Goal: Task Accomplishment & Management: Use online tool/utility

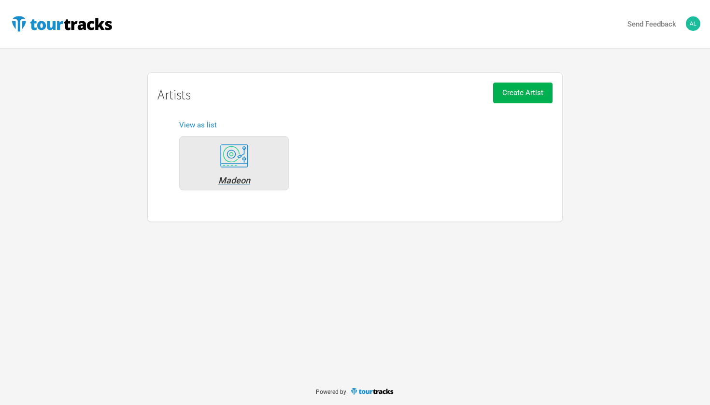
click at [244, 174] on div "Madeon" at bounding box center [234, 163] width 110 height 54
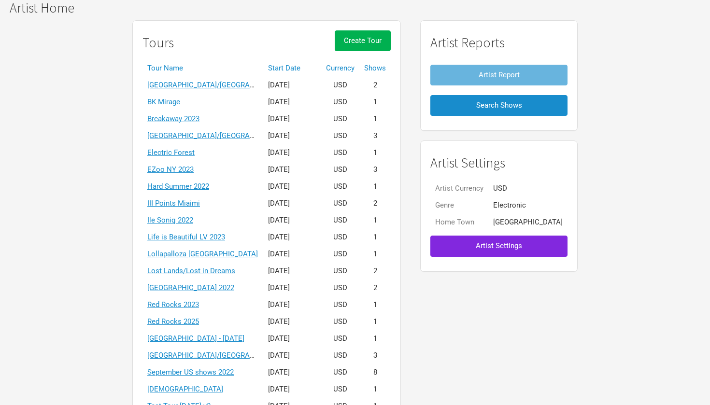
scroll to position [181, 0]
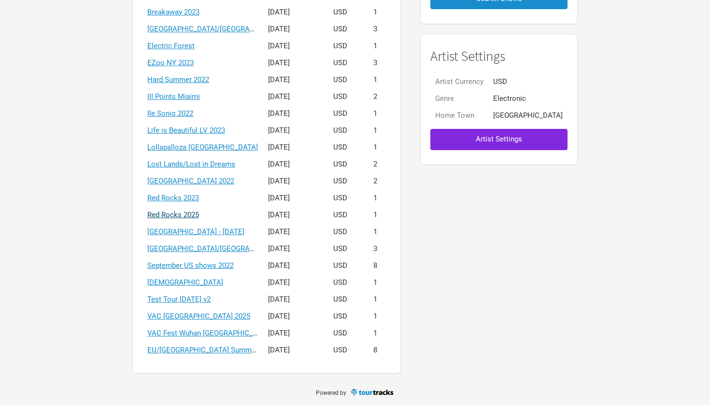
click at [199, 214] on link "Red Rocks 2025" at bounding box center [173, 215] width 52 height 9
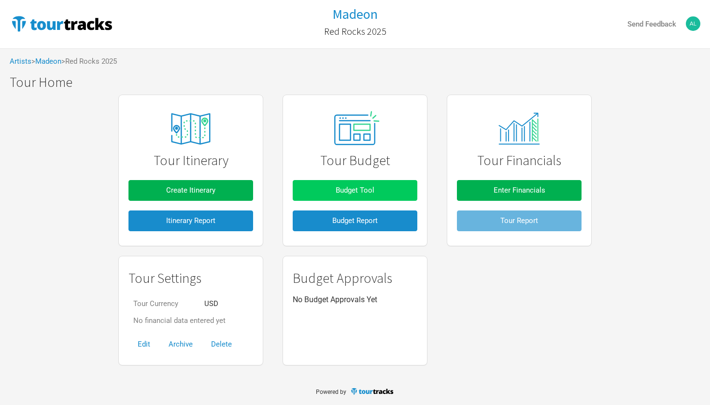
click at [325, 191] on button "Budget Tool" at bounding box center [355, 190] width 125 height 21
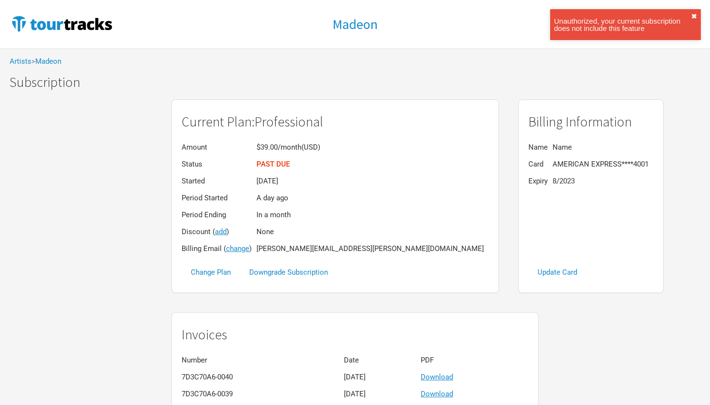
click at [693, 14] on button "✖︎" at bounding box center [694, 16] width 6 height 7
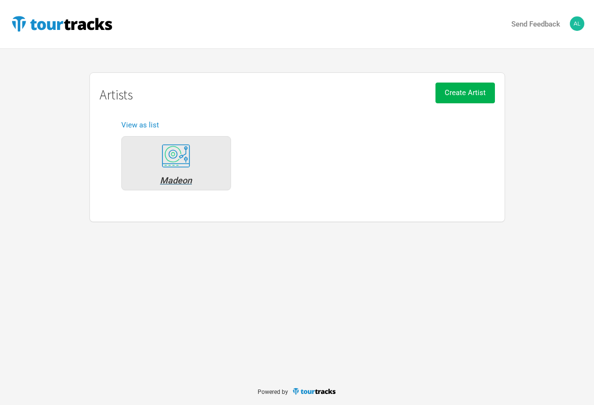
click at [177, 177] on div "Madeon" at bounding box center [176, 180] width 99 height 9
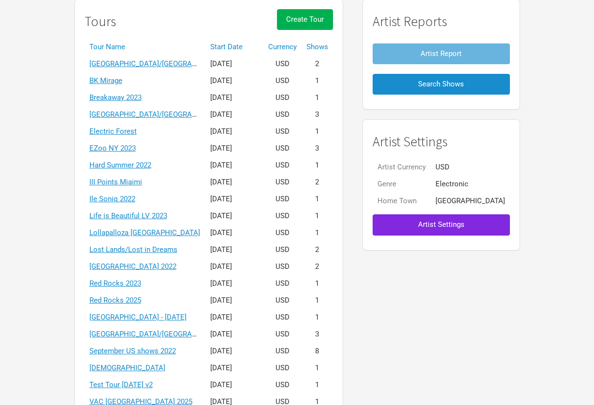
scroll to position [129, 0]
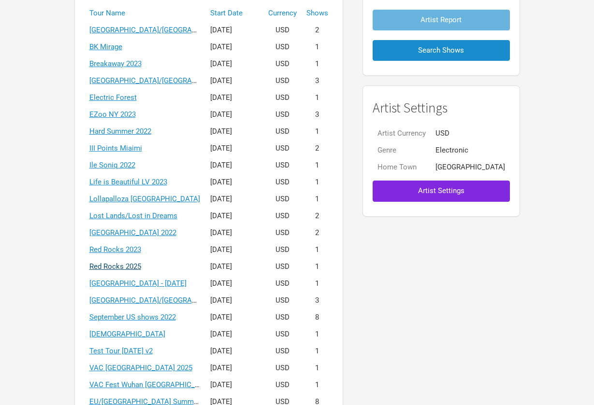
click at [141, 268] on link "Red Rocks 2025" at bounding box center [115, 266] width 52 height 9
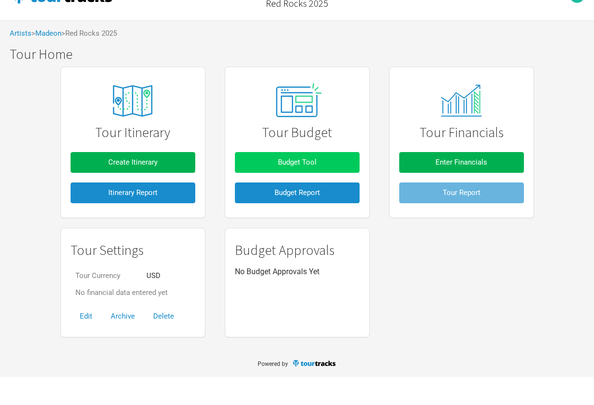
click at [273, 180] on button "Budget Tool" at bounding box center [297, 190] width 125 height 21
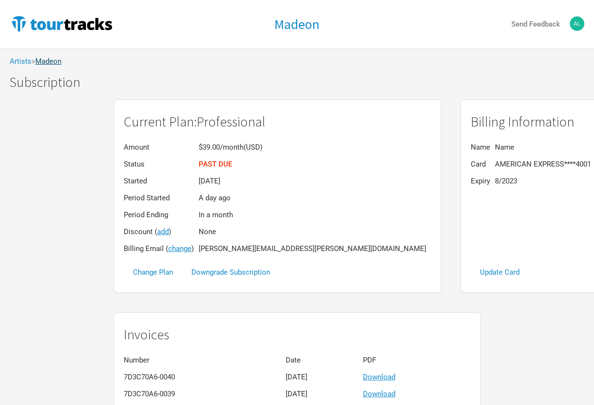
click at [51, 60] on link "Madeon" at bounding box center [48, 61] width 26 height 9
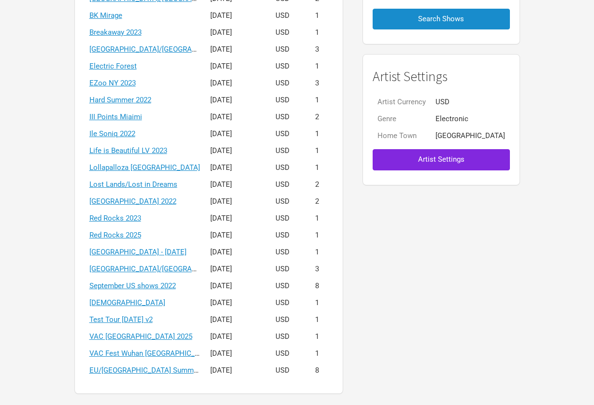
scroll to position [181, 0]
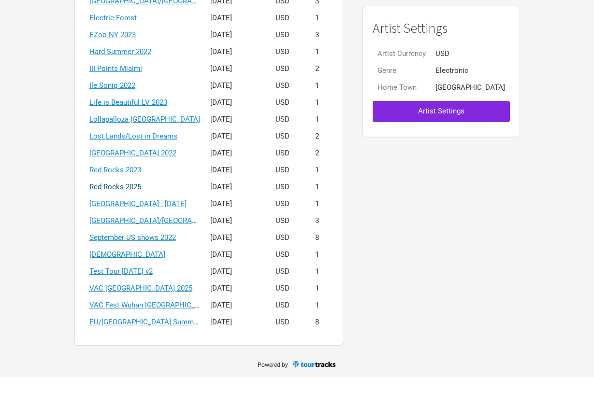
click at [141, 211] on link "Red Rocks 2025" at bounding box center [115, 215] width 52 height 9
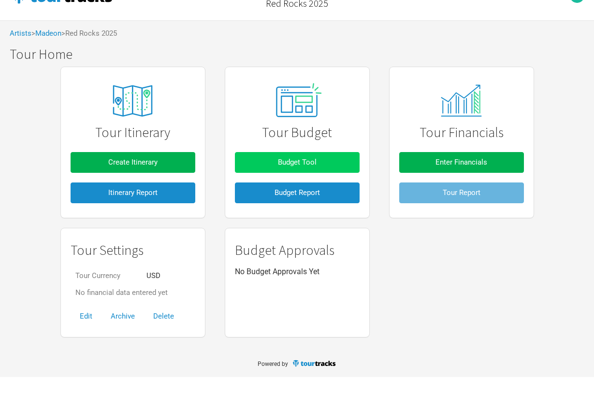
click at [294, 186] on span "Budget Tool" at bounding box center [297, 190] width 39 height 9
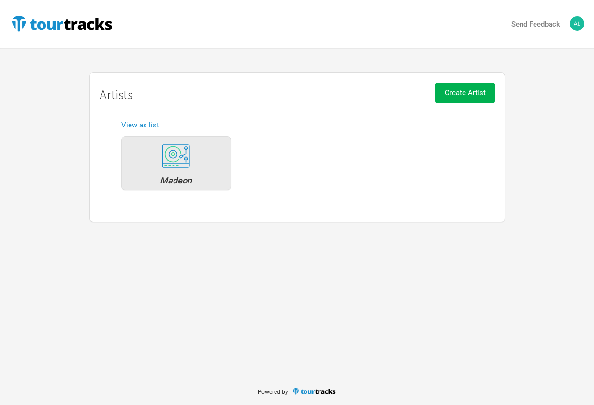
click at [170, 180] on div "Madeon" at bounding box center [176, 180] width 99 height 9
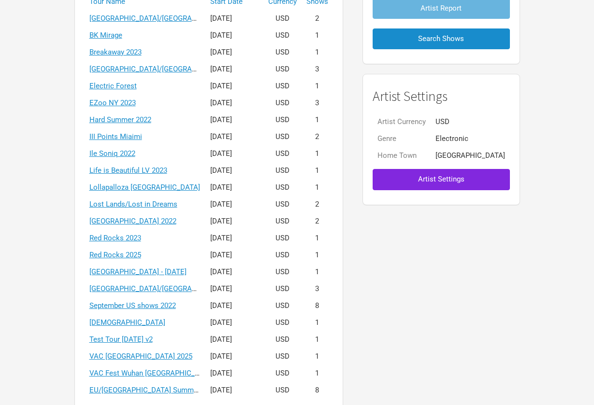
scroll to position [165, 0]
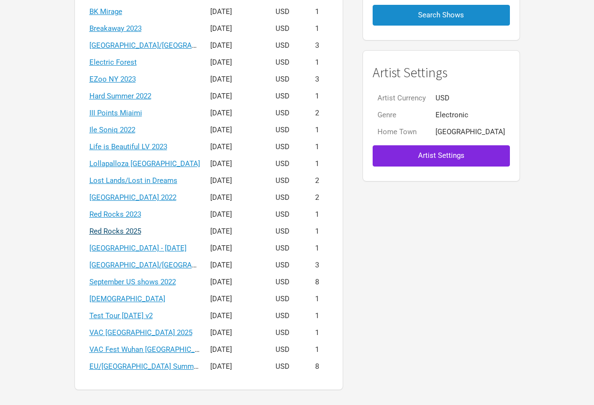
click at [141, 231] on link "Red Rocks 2025" at bounding box center [115, 231] width 52 height 9
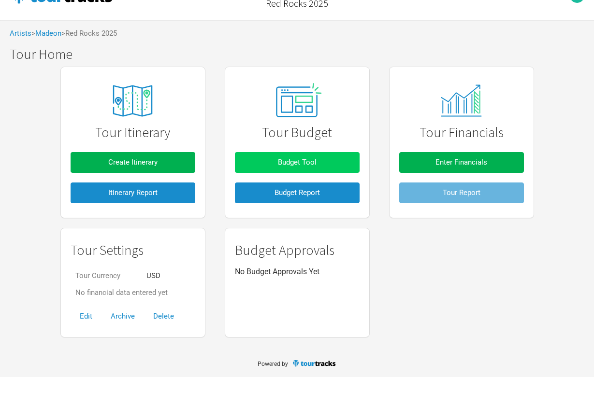
click at [305, 186] on span "Budget Tool" at bounding box center [297, 190] width 39 height 9
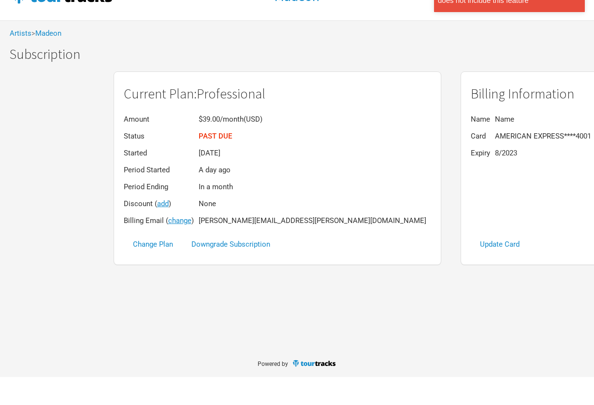
scroll to position [28, 0]
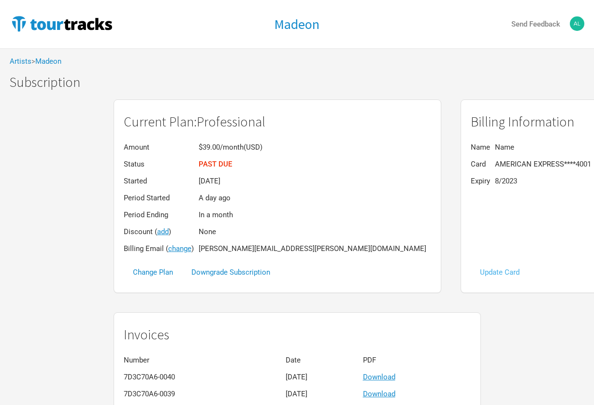
click at [470, 270] on button "Update Card" at bounding box center [499, 272] width 58 height 21
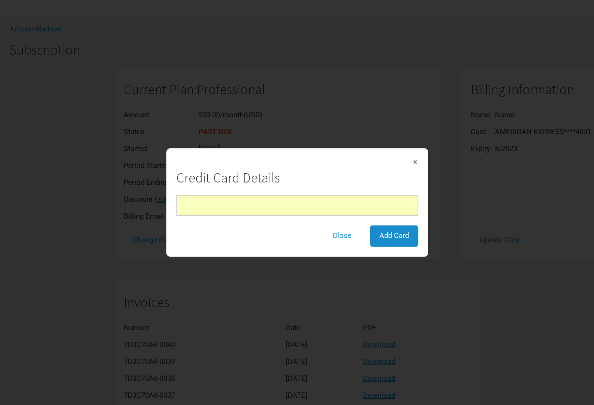
scroll to position [39, 0]
click at [399, 234] on span "Add Card" at bounding box center [393, 235] width 29 height 9
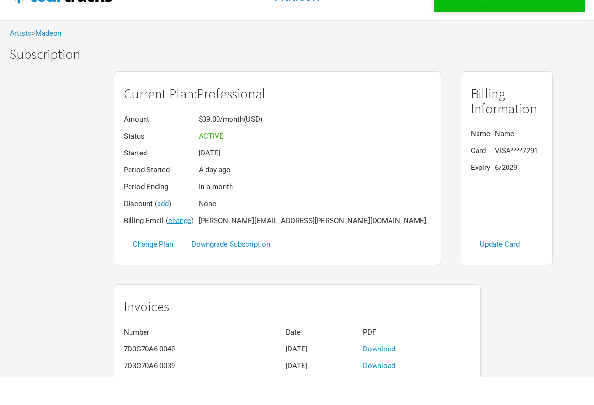
scroll to position [28, 0]
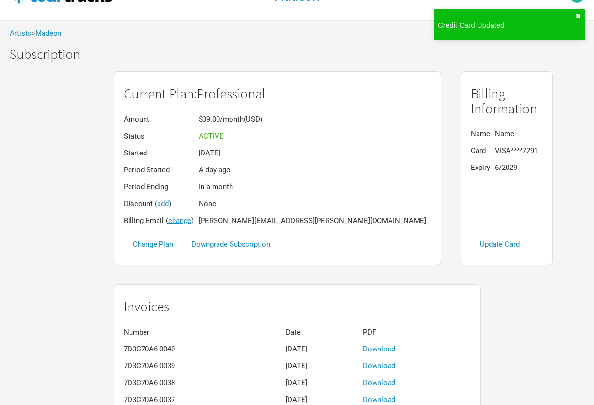
click at [578, 16] on button "✖︎" at bounding box center [578, 16] width 6 height 7
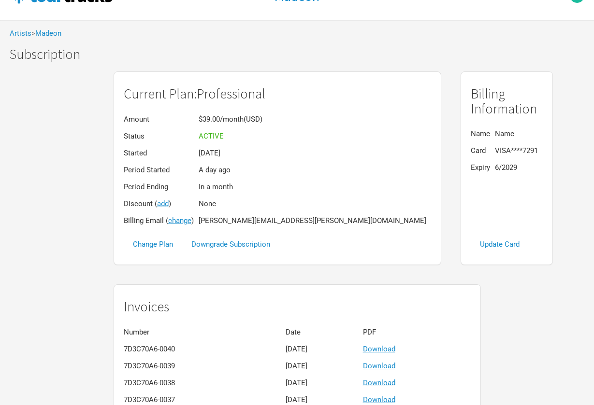
scroll to position [0, 0]
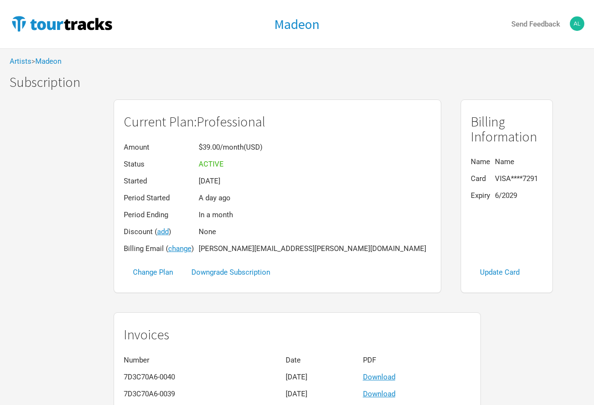
click at [300, 24] on h1 "Madeon" at bounding box center [296, 23] width 45 height 17
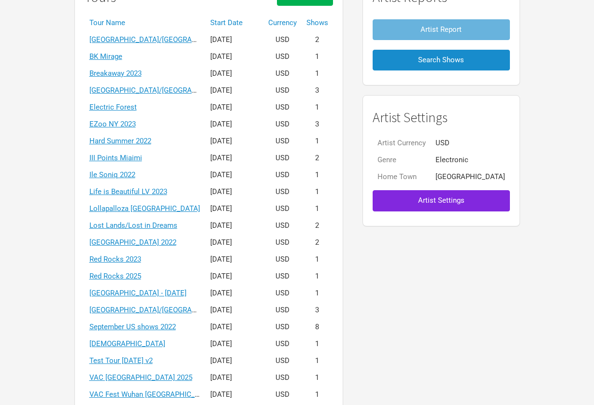
scroll to position [144, 0]
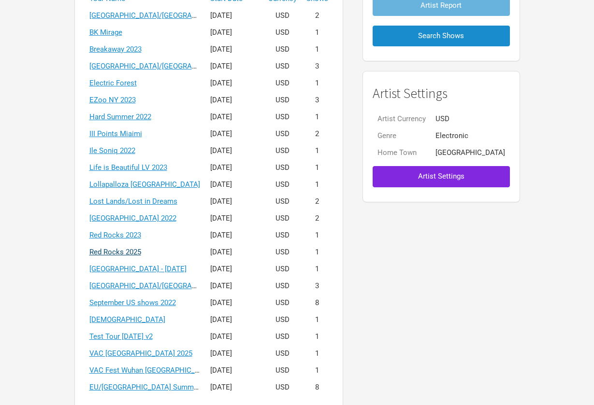
click at [141, 252] on link "Red Rocks 2025" at bounding box center [115, 252] width 52 height 9
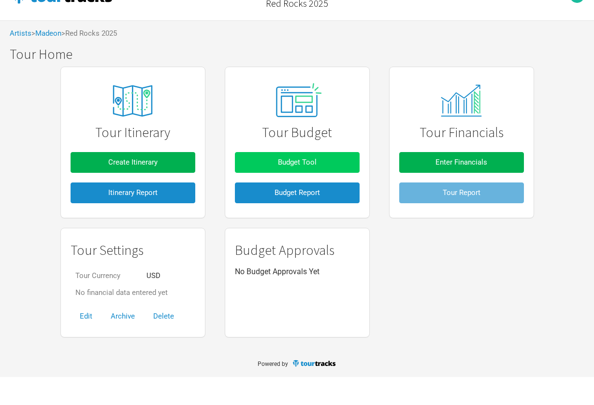
click at [297, 186] on span "Budget Tool" at bounding box center [297, 190] width 39 height 9
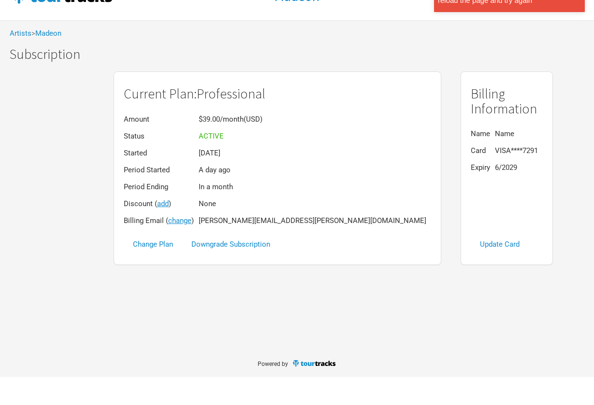
scroll to position [28, 0]
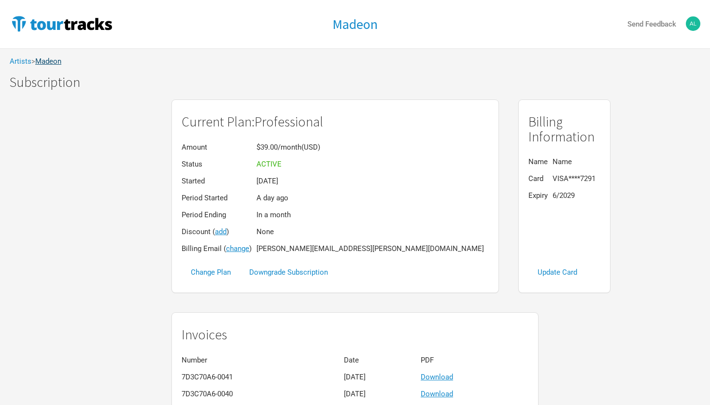
click at [51, 61] on link "Madeon" at bounding box center [48, 61] width 26 height 9
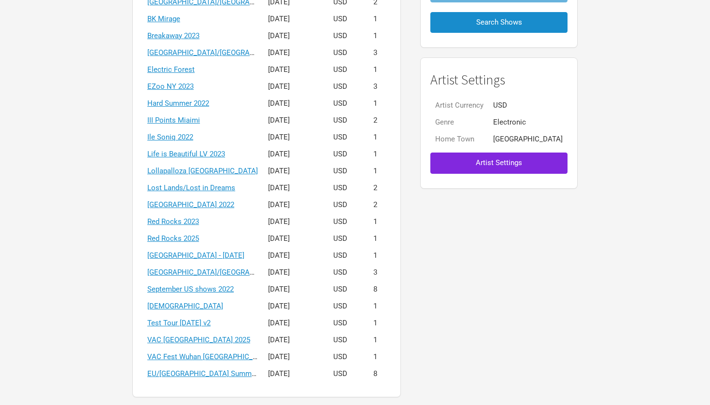
scroll to position [175, 0]
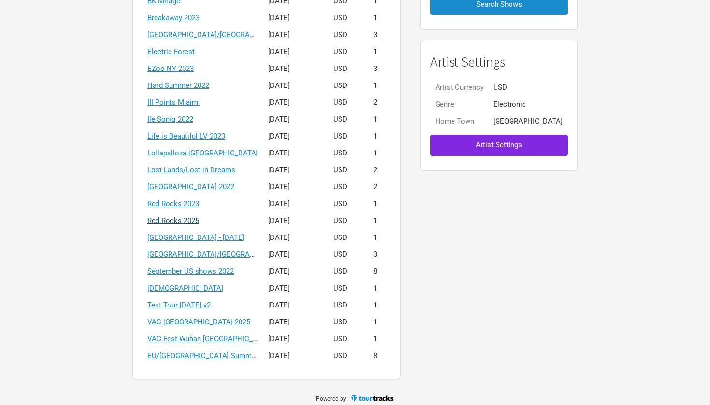
click at [199, 222] on link "Red Rocks 2025" at bounding box center [173, 220] width 52 height 9
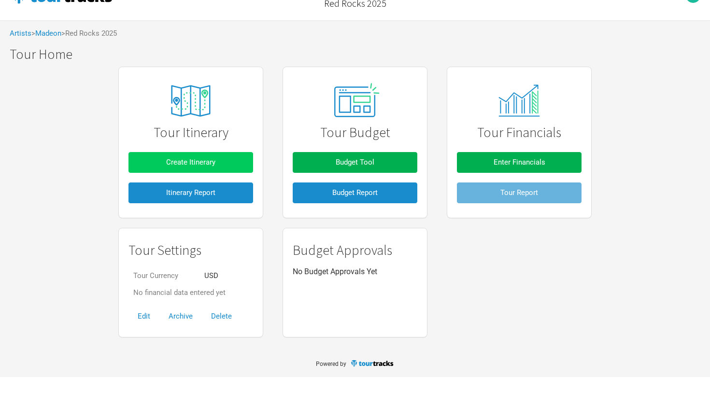
click at [214, 180] on button "Create Itinerary" at bounding box center [190, 190] width 125 height 21
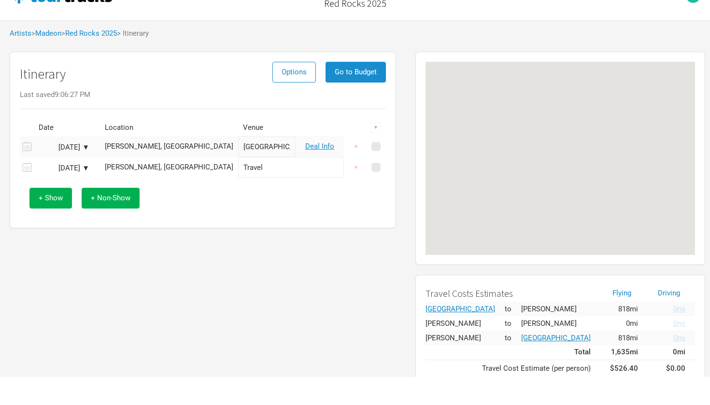
scroll to position [28, 0]
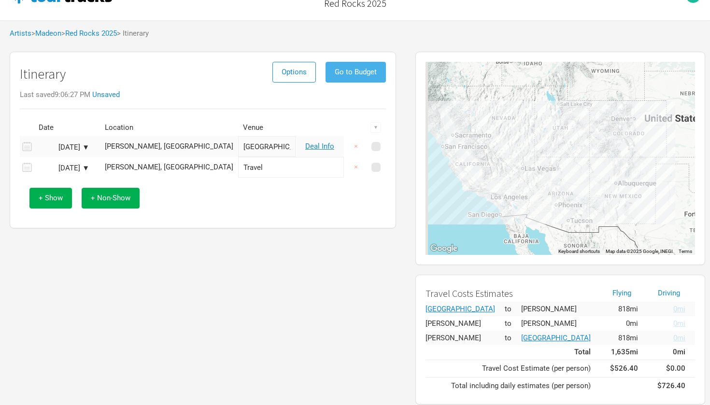
click at [376, 71] on span "Go to Budget" at bounding box center [356, 72] width 42 height 9
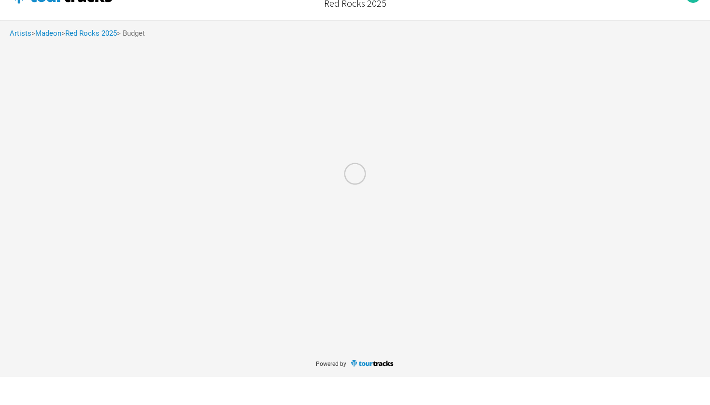
scroll to position [28, 0]
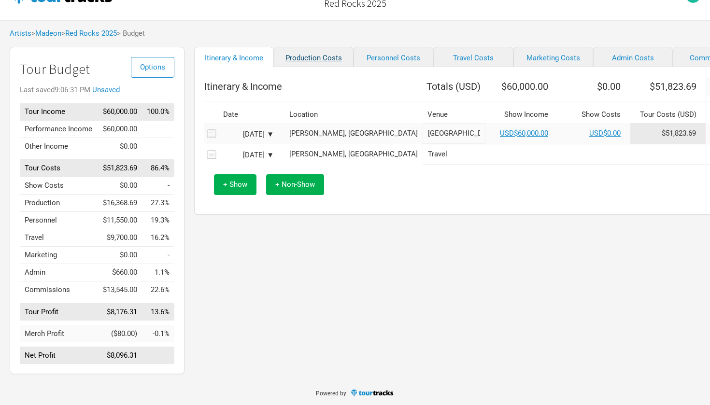
click at [292, 62] on link "Production Costs" at bounding box center [314, 57] width 80 height 20
select select "Shows"
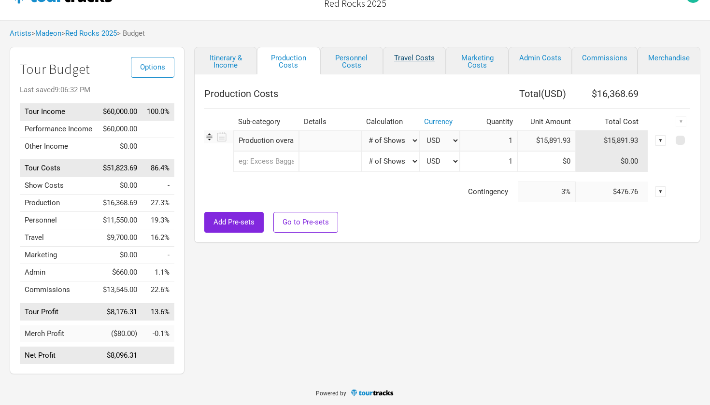
click at [417, 64] on link "Travel Costs" at bounding box center [414, 61] width 63 height 28
type input "0%"
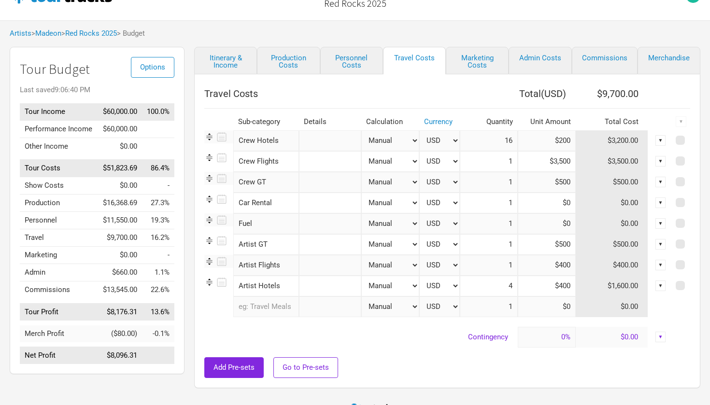
click at [559, 142] on input "$200" at bounding box center [547, 140] width 58 height 21
type input "$300"
click at [486, 104] on td at bounding box center [447, 105] width 486 height 5
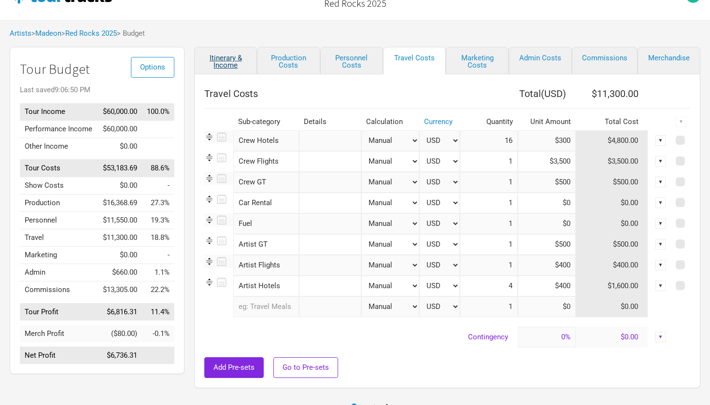
click at [229, 69] on link "Itinerary & Income" at bounding box center [225, 61] width 63 height 28
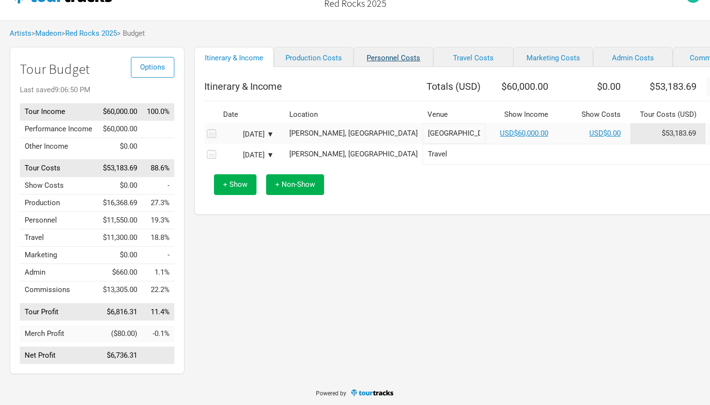
click at [382, 61] on link "Personnel Costs" at bounding box center [394, 57] width 80 height 20
select select "Shows"
select select "Total Days"
